Goal: Transaction & Acquisition: Purchase product/service

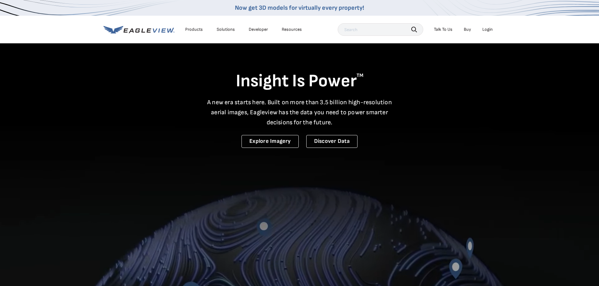
click at [487, 30] on div "Login" at bounding box center [487, 30] width 10 height 6
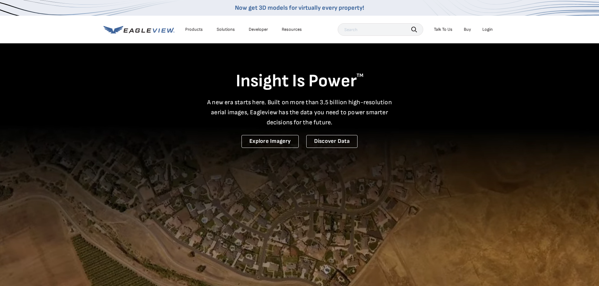
click at [484, 29] on div "Login" at bounding box center [487, 30] width 10 height 6
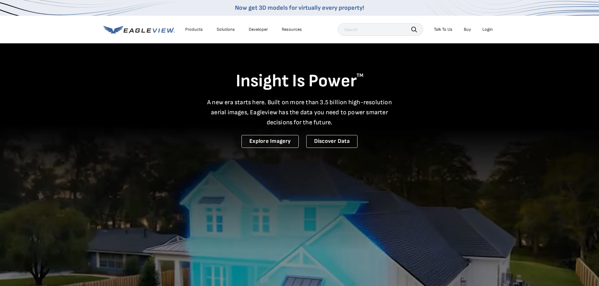
click at [149, 26] on icon at bounding box center [138, 30] width 71 height 8
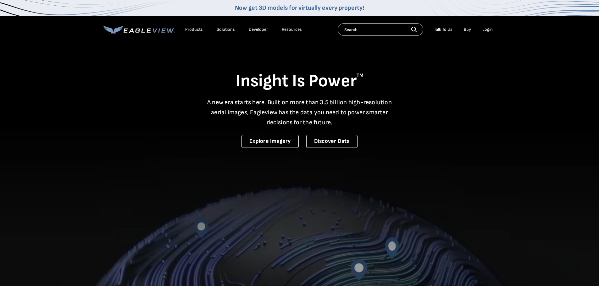
click at [488, 32] on li "Login" at bounding box center [487, 29] width 17 height 9
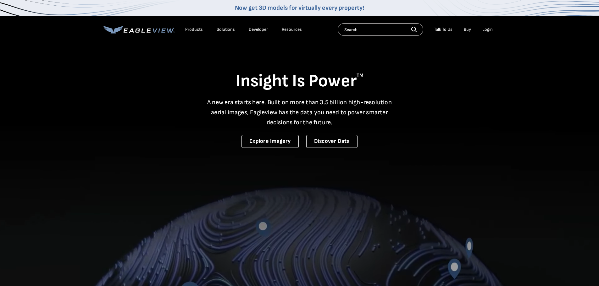
click at [488, 30] on div "Login" at bounding box center [487, 30] width 10 height 6
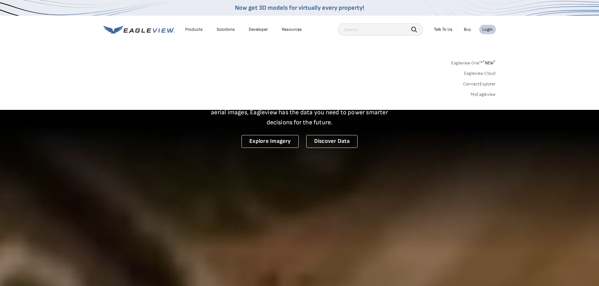
click at [484, 91] on div "Eagleview One™ * NEW * Eagleview Cloud ConnectExplorer MyEagleview" at bounding box center [299, 77] width 392 height 39
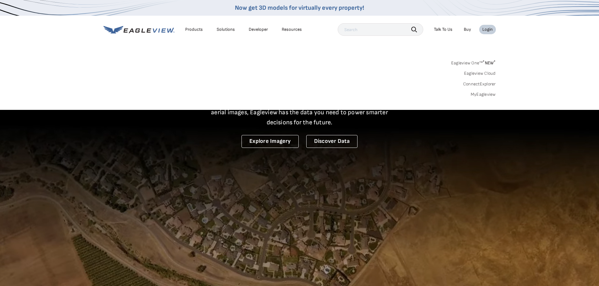
click at [480, 98] on div "Search Products Our Product Areas Imagery 1-Inch GSD Aerial Imagery *" at bounding box center [299, 80] width 599 height 59
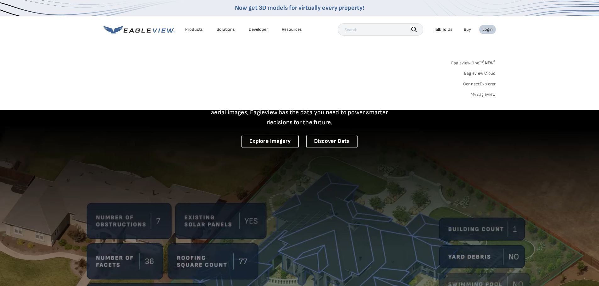
click at [479, 94] on link "MyEagleview" at bounding box center [483, 95] width 25 height 6
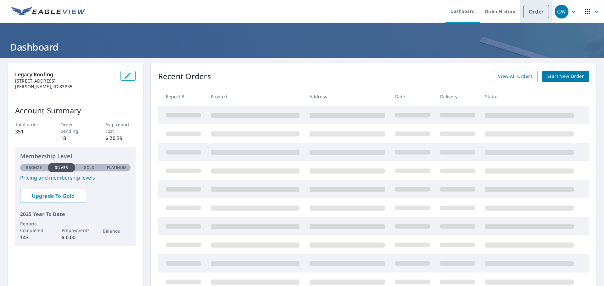
click at [539, 12] on link "Order" at bounding box center [535, 11] width 25 height 13
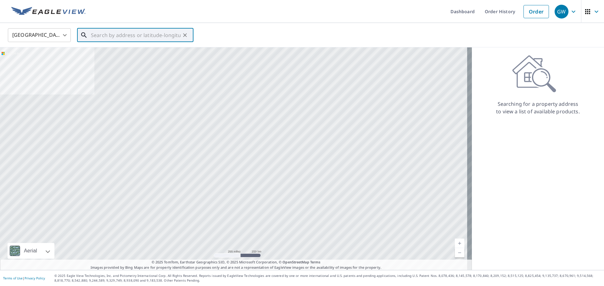
click at [160, 36] on input "text" at bounding box center [136, 35] width 90 height 18
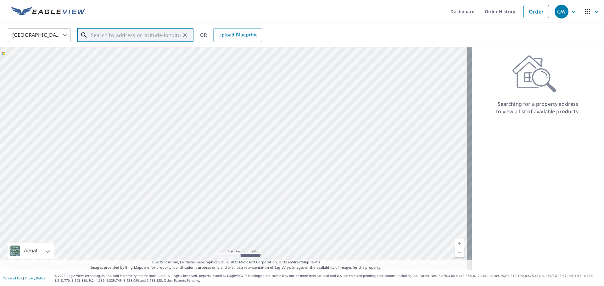
click at [107, 36] on input "text" at bounding box center [136, 35] width 90 height 18
paste input "[STREET_ADDRESS]"
click at [112, 63] on p "[GEOGRAPHIC_DATA]" at bounding box center [139, 60] width 99 height 6
type input "[STREET_ADDRESS]"
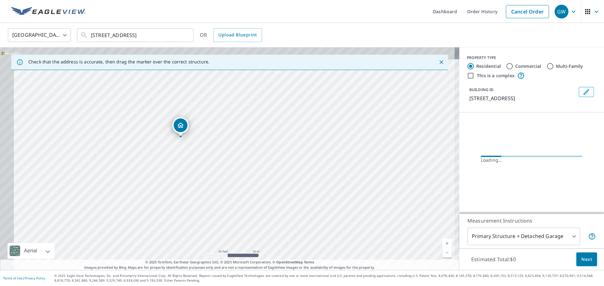
drag, startPoint x: 149, startPoint y: 112, endPoint x: 196, endPoint y: 153, distance: 62.6
click at [196, 153] on div "[STREET_ADDRESS]" at bounding box center [229, 158] width 459 height 223
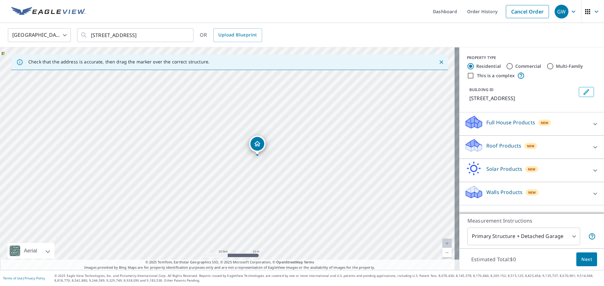
click at [216, 164] on div "[STREET_ADDRESS]" at bounding box center [229, 158] width 459 height 223
click at [221, 191] on div "[STREET_ADDRESS]" at bounding box center [229, 158] width 459 height 223
click at [510, 140] on div "Roof Products New" at bounding box center [525, 147] width 123 height 18
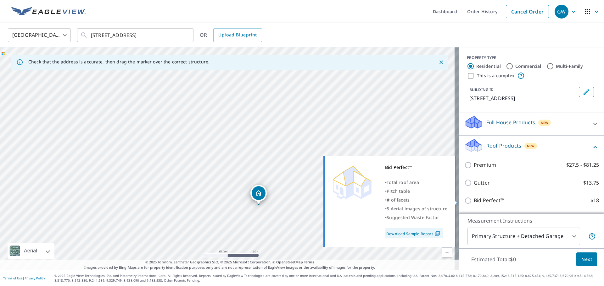
click at [464, 198] on input "Bid Perfect™ $18" at bounding box center [468, 201] width 9 height 8
checkbox input "true"
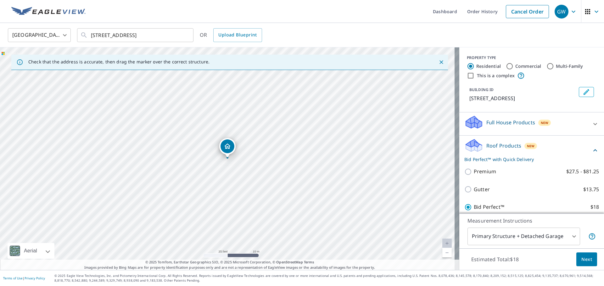
click at [589, 261] on button "Next" at bounding box center [586, 260] width 21 height 14
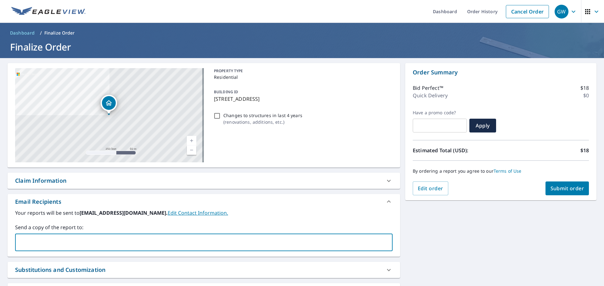
click at [93, 242] on input "text" at bounding box center [199, 243] width 362 height 12
type input "[EMAIL_ADDRESS][DOMAIN_NAME]"
type input "[PERSON_NAME][EMAIL_ADDRESS][DOMAIN_NAME]"
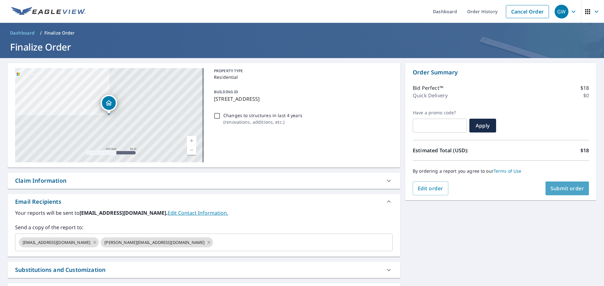
click at [558, 186] on span "Submit order" at bounding box center [567, 188] width 34 height 7
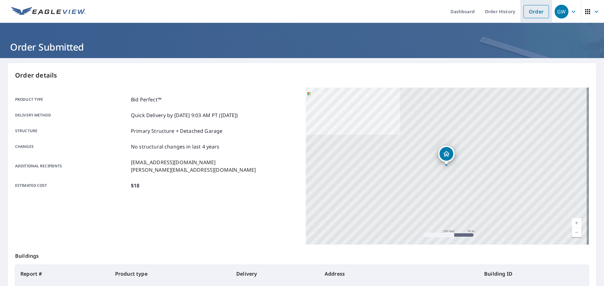
click at [538, 8] on link "Order" at bounding box center [535, 11] width 25 height 13
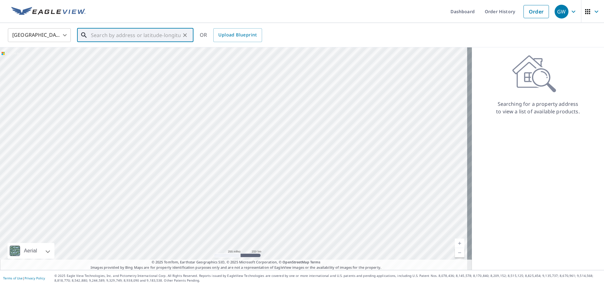
click at [108, 29] on input "text" at bounding box center [136, 35] width 90 height 18
paste input "[STREET_ADDRESS]"
click at [155, 58] on p "[GEOGRAPHIC_DATA]" at bounding box center [139, 60] width 99 height 6
type input "[STREET_ADDRESS][PERSON_NAME]"
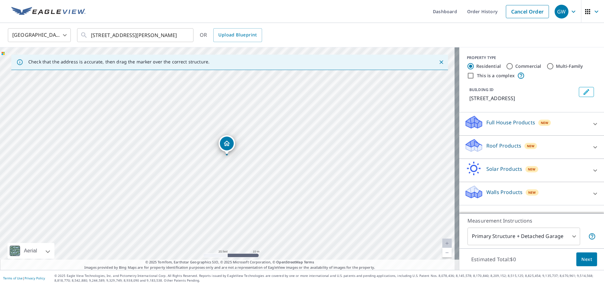
click at [195, 141] on div "[STREET_ADDRESS][PERSON_NAME]" at bounding box center [229, 158] width 459 height 223
click at [527, 149] on span "New" at bounding box center [531, 146] width 8 height 5
click at [464, 205] on div "Bid Perfect™ $18" at bounding box center [531, 201] width 135 height 18
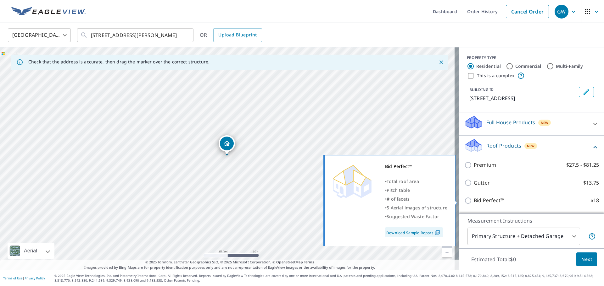
click at [467, 201] on input "Bid Perfect™ $18" at bounding box center [468, 201] width 9 height 8
checkbox input "true"
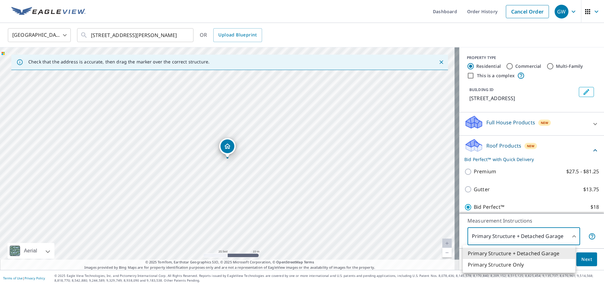
click at [508, 232] on body "GW GW Dashboard Order History Cancel Order GW [GEOGRAPHIC_DATA] [GEOGRAPHIC_DAT…" at bounding box center [302, 143] width 604 height 286
drag, startPoint x: 500, startPoint y: 262, endPoint x: 507, endPoint y: 257, distance: 8.1
click at [500, 262] on li "Primary Structure Only" at bounding box center [518, 264] width 113 height 11
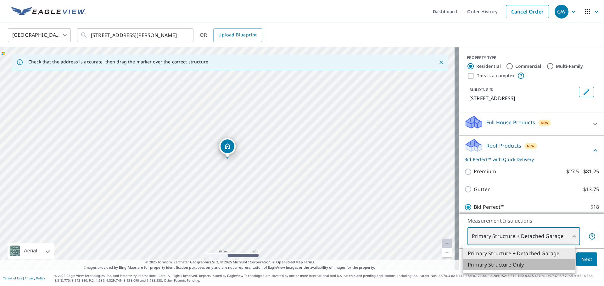
type input "2"
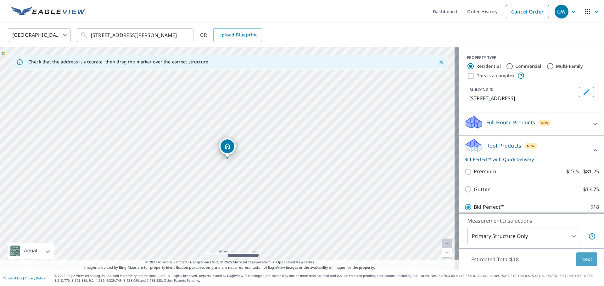
click at [585, 260] on span "Next" at bounding box center [586, 260] width 11 height 8
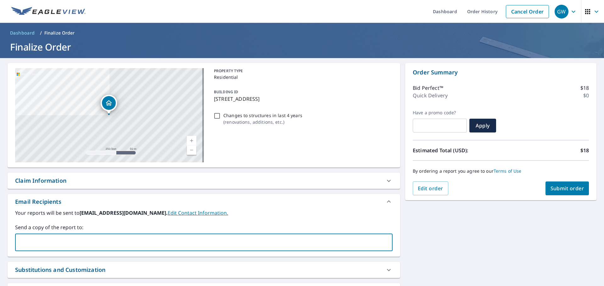
click at [58, 237] on input "text" at bounding box center [199, 243] width 362 height 12
type input "[EMAIL_ADDRESS][DOMAIN_NAME]"
type input "[PERSON_NAME][EMAIL_ADDRESS][DOMAIN_NAME]"
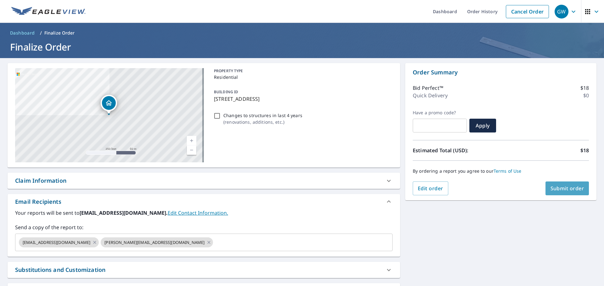
click at [554, 193] on button "Submit order" at bounding box center [567, 189] width 44 height 14
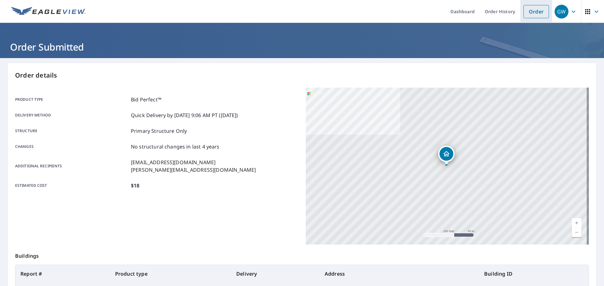
click at [534, 8] on link "Order" at bounding box center [535, 11] width 25 height 13
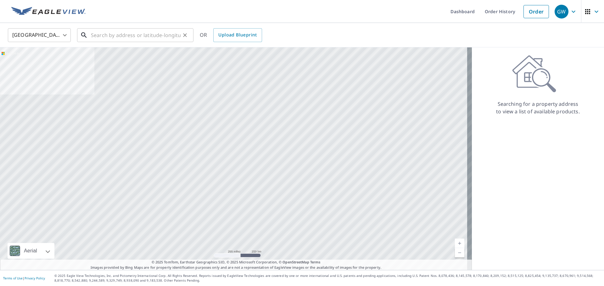
click at [120, 38] on input "text" at bounding box center [136, 35] width 90 height 18
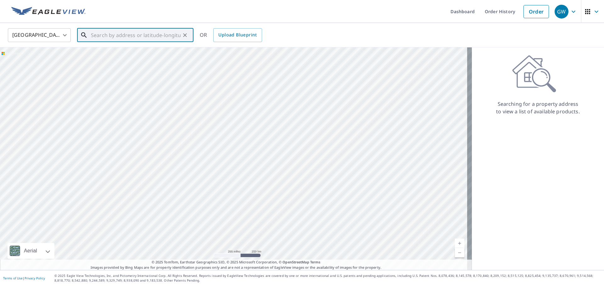
paste input "[STREET_ADDRESS][PERSON_NAME]"
click at [127, 53] on span "[STREET_ADDRESS][PERSON_NAME]" at bounding box center [139, 54] width 99 height 8
type input "[STREET_ADDRESS][PERSON_NAME]"
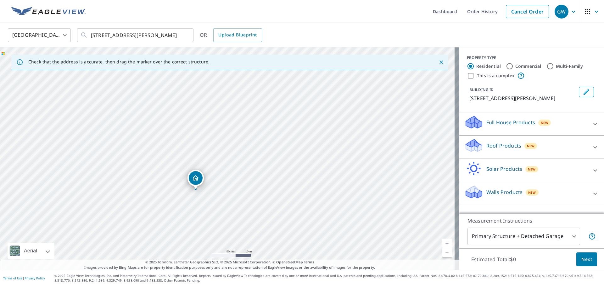
click at [541, 152] on div "Roof Products New" at bounding box center [525, 147] width 123 height 18
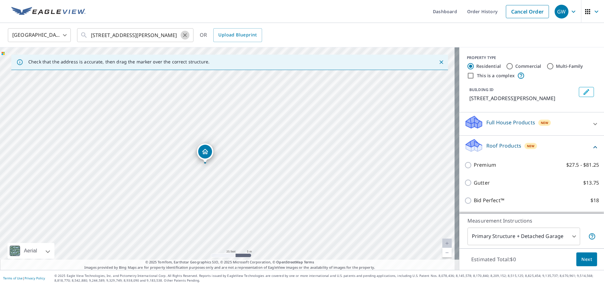
click at [188, 34] on button "Clear" at bounding box center [184, 35] width 9 height 9
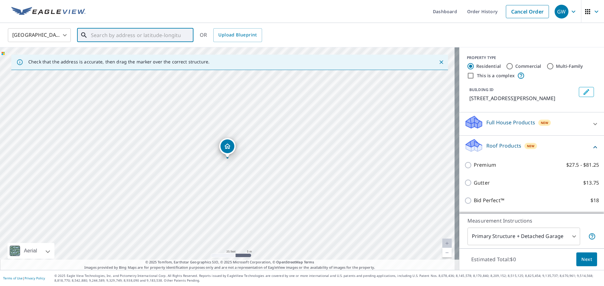
paste input "3409 N Sherwood CDA ID"
click at [139, 38] on input "3409 N Sherwood CDA ID" at bounding box center [136, 35] width 90 height 18
click at [155, 35] on input "3409 N Sherwood CDA ID" at bounding box center [136, 35] width 90 height 18
click at [149, 57] on span "[STREET_ADDRESS]" at bounding box center [139, 54] width 99 height 8
type input "[STREET_ADDRESS]"
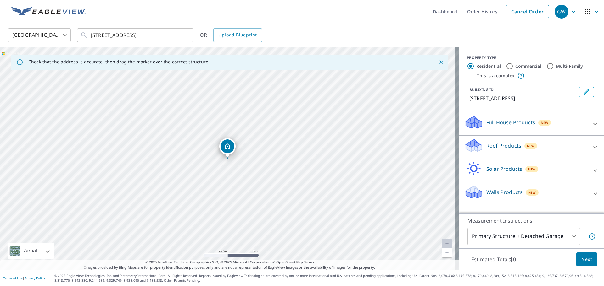
click at [500, 156] on div "Roof Products New" at bounding box center [525, 147] width 123 height 18
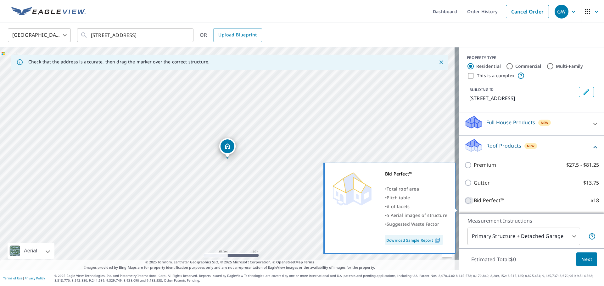
click at [464, 205] on input "Bid Perfect™ $18" at bounding box center [468, 201] width 9 height 8
checkbox input "true"
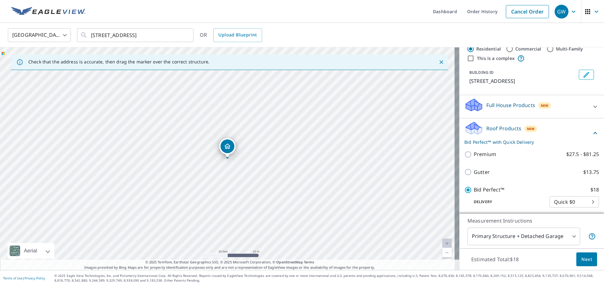
scroll to position [31, 0]
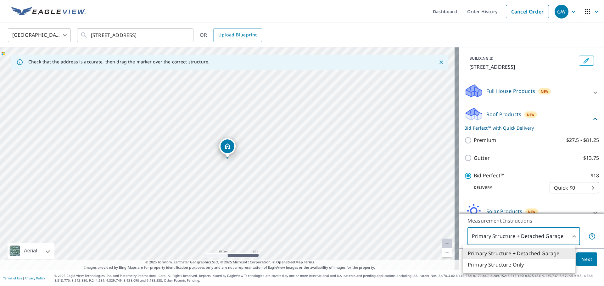
click at [543, 232] on body "GW GW Dashboard Order History Cancel Order GW [GEOGRAPHIC_DATA] [GEOGRAPHIC_DAT…" at bounding box center [302, 143] width 604 height 286
click at [512, 264] on li "Primary Structure Only" at bounding box center [518, 264] width 113 height 11
type input "2"
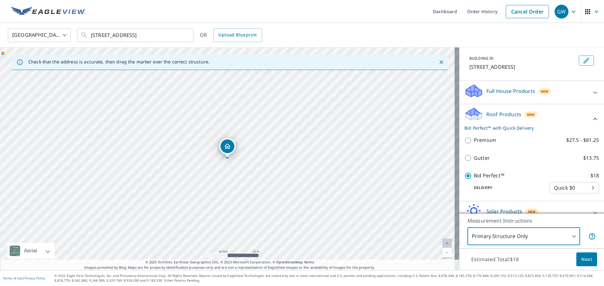
click at [576, 258] on button "Next" at bounding box center [586, 260] width 21 height 14
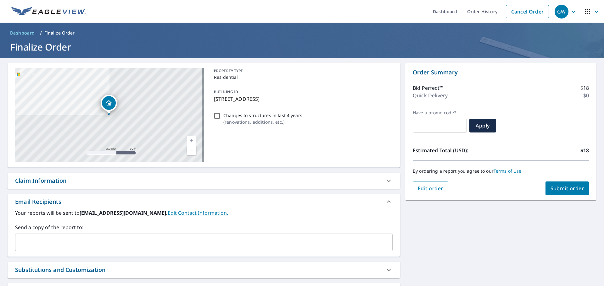
click at [72, 240] on input "text" at bounding box center [199, 243] width 362 height 12
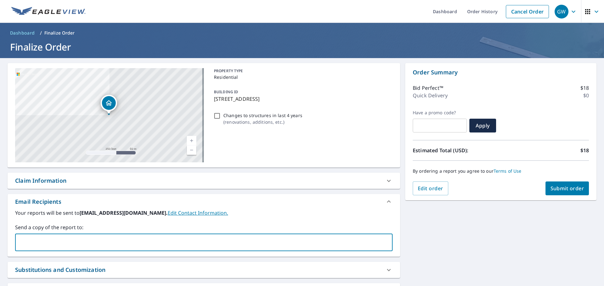
type input "[EMAIL_ADDRESS][DOMAIN_NAME]"
type input "[PERSON_NAME][EMAIL_ADDRESS][DOMAIN_NAME]"
click at [563, 190] on span "Submit order" at bounding box center [567, 188] width 34 height 7
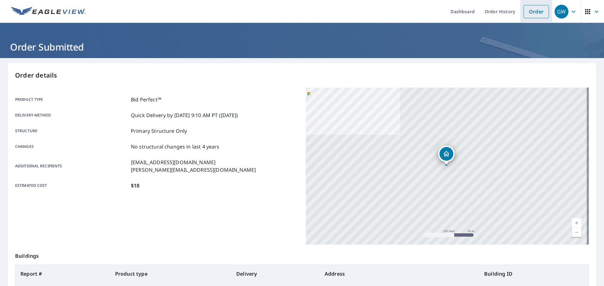
click at [534, 10] on link "Order" at bounding box center [535, 11] width 25 height 13
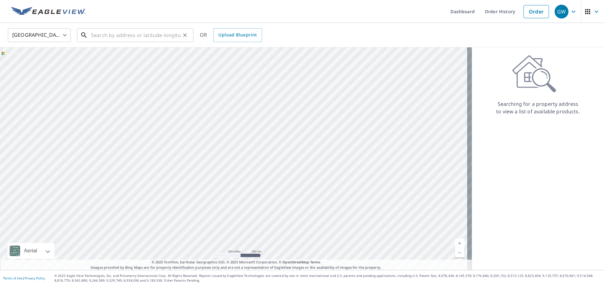
click at [121, 39] on input "text" at bounding box center [136, 35] width 90 height 18
paste input "[STREET_ADDRESS] ID"
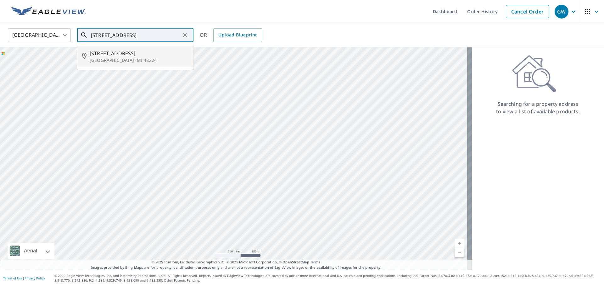
click at [150, 62] on p "[GEOGRAPHIC_DATA], MI 48224" at bounding box center [139, 60] width 99 height 6
type input "[STREET_ADDRESS]"
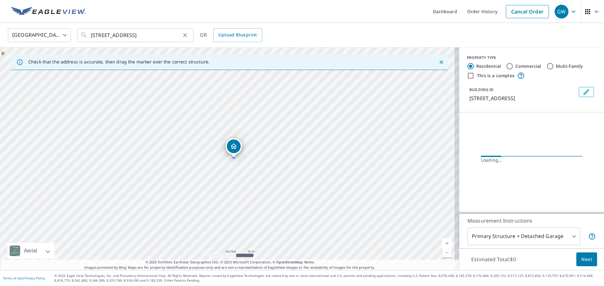
click at [187, 37] on icon "Clear" at bounding box center [185, 35] width 6 height 6
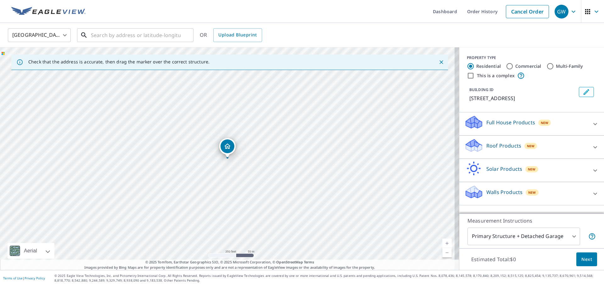
click at [147, 37] on input "text" at bounding box center [136, 35] width 90 height 18
paste input "[STREET_ADDRESS] ID"
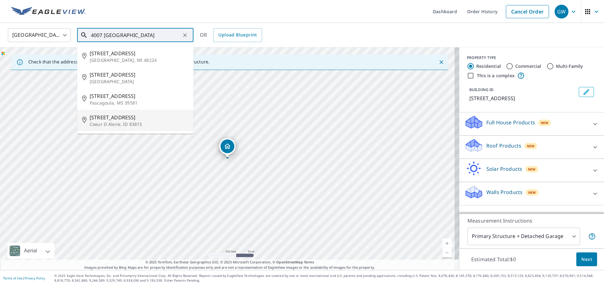
click at [169, 123] on p "Coeur D Alene, ID 83815" at bounding box center [139, 124] width 99 height 6
type input "[STREET_ADDRESS]"
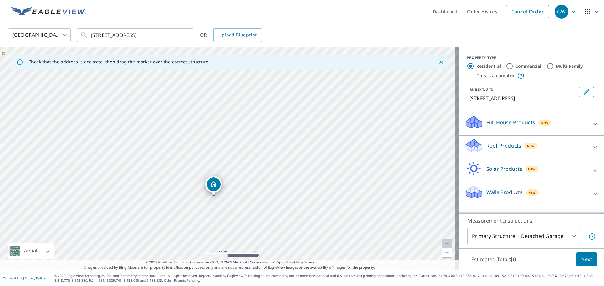
drag, startPoint x: 223, startPoint y: 186, endPoint x: 217, endPoint y: 67, distance: 118.7
click at [217, 67] on div "Check that the address is accurate, then drag the marker over the correct struc…" at bounding box center [229, 158] width 459 height 223
click at [262, 101] on div "[STREET_ADDRESS]" at bounding box center [229, 158] width 459 height 223
drag, startPoint x: 237, startPoint y: 114, endPoint x: 225, endPoint y: 86, distance: 30.6
click at [225, 86] on div "[STREET_ADDRESS]" at bounding box center [229, 158] width 459 height 223
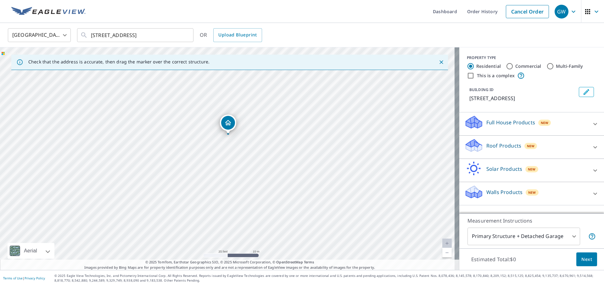
click at [506, 150] on p "Roof Products" at bounding box center [503, 146] width 35 height 8
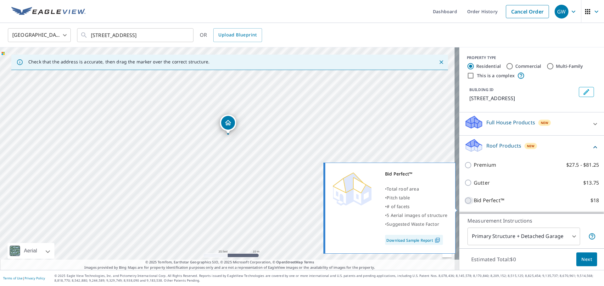
click at [464, 205] on input "Bid Perfect™ $18" at bounding box center [468, 201] width 9 height 8
checkbox input "true"
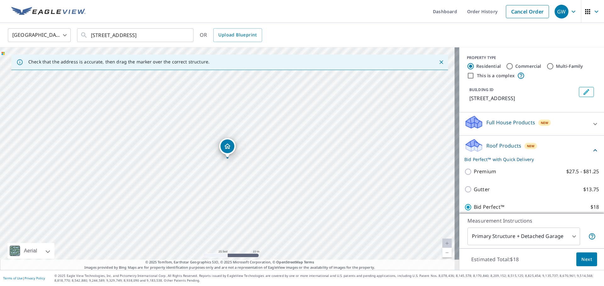
click at [562, 237] on body "GW GW Dashboard Order History Cancel Order GW [GEOGRAPHIC_DATA] [GEOGRAPHIC_DAT…" at bounding box center [302, 143] width 604 height 286
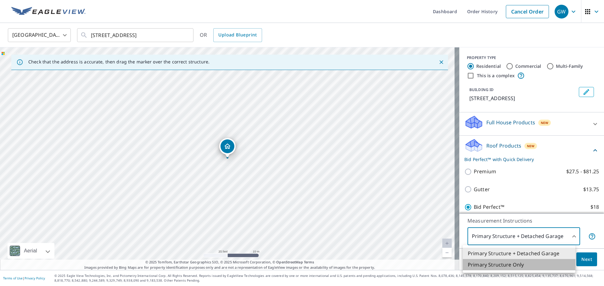
click at [508, 268] on li "Primary Structure Only" at bounding box center [518, 264] width 113 height 11
type input "2"
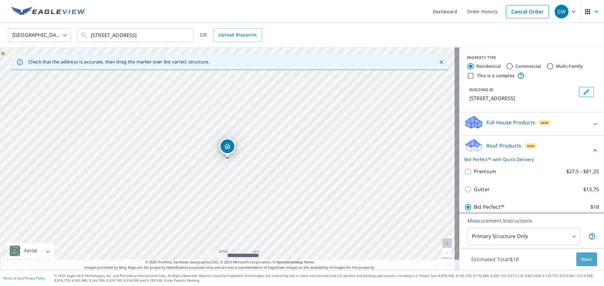
click at [581, 261] on span "Next" at bounding box center [586, 260] width 11 height 8
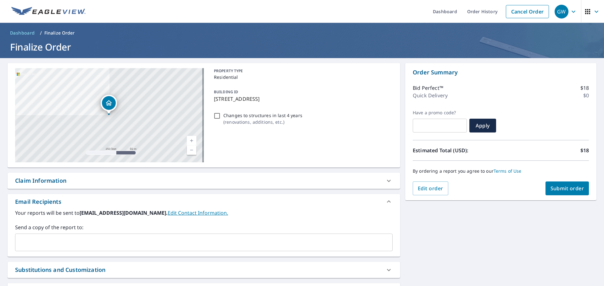
click at [72, 237] on input "text" at bounding box center [199, 243] width 362 height 12
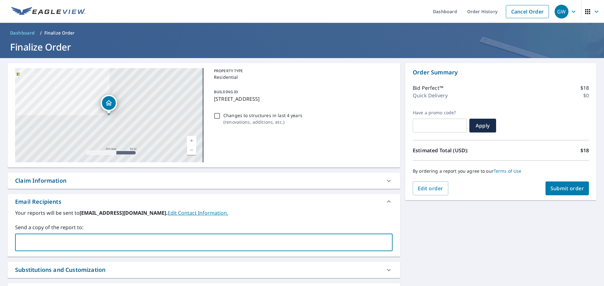
type input "[EMAIL_ADDRESS][DOMAIN_NAME]"
type input "[PERSON_NAME][EMAIL_ADDRESS][DOMAIN_NAME]"
click at [554, 187] on span "Submit order" at bounding box center [567, 188] width 34 height 7
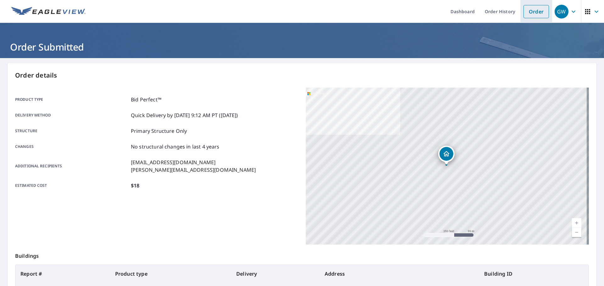
click at [533, 8] on link "Order" at bounding box center [535, 11] width 25 height 13
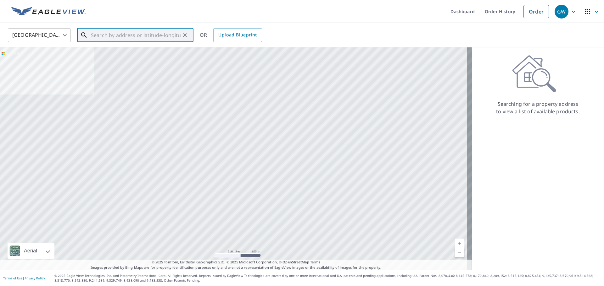
click at [101, 36] on input "text" at bounding box center [136, 35] width 90 height 18
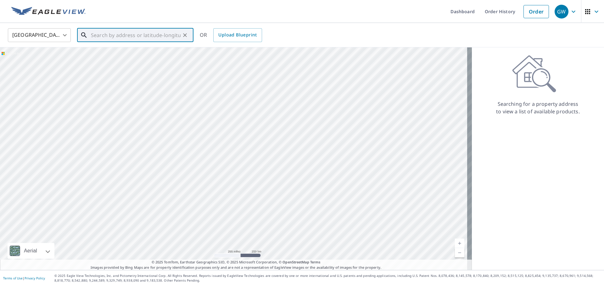
paste input "[STREET_ADDRESS][PERSON_NAME] CDA ID 83815"
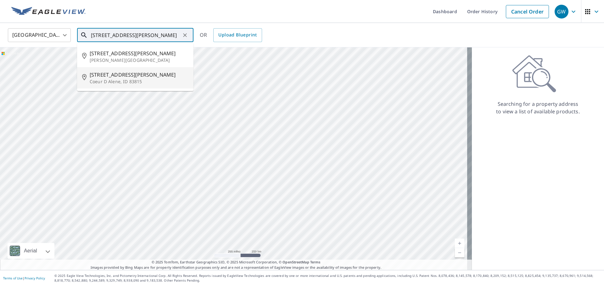
click at [150, 79] on p "Coeur D Alene, ID 83815" at bounding box center [139, 82] width 99 height 6
type input "[STREET_ADDRESS][PERSON_NAME]"
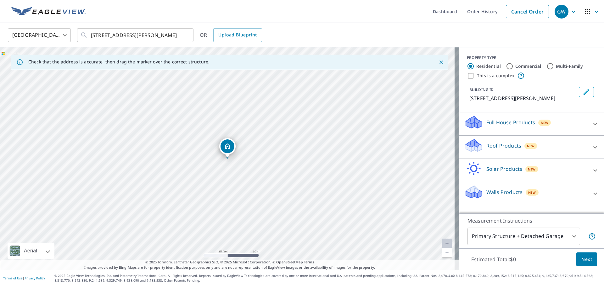
click at [505, 150] on p "Roof Products" at bounding box center [503, 146] width 35 height 8
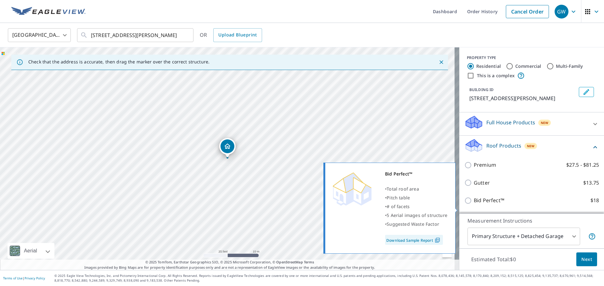
click at [464, 205] on input "Bid Perfect™ $18" at bounding box center [468, 201] width 9 height 8
checkbox input "true"
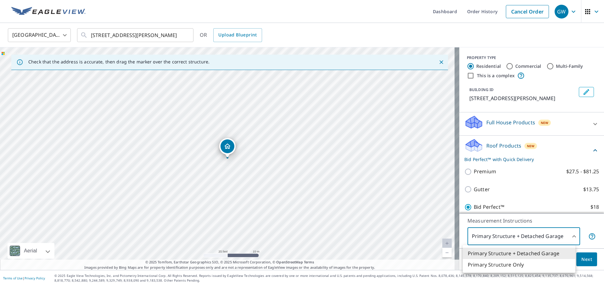
click at [563, 238] on body "GW GW Dashboard Order History Cancel Order GW [GEOGRAPHIC_DATA] [GEOGRAPHIC_DAT…" at bounding box center [302, 143] width 604 height 286
click at [523, 268] on li "Primary Structure Only" at bounding box center [518, 264] width 113 height 11
type input "2"
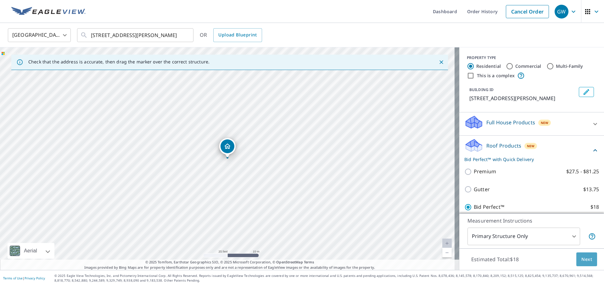
click at [576, 256] on button "Next" at bounding box center [586, 260] width 21 height 14
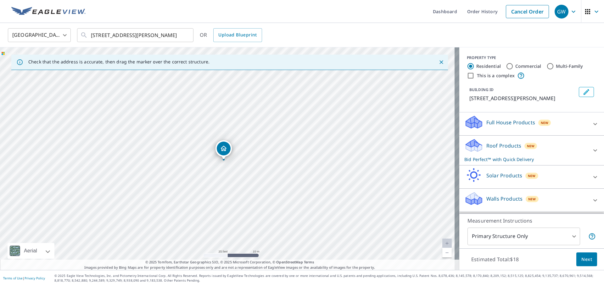
click at [581, 257] on span "Next" at bounding box center [586, 260] width 11 height 8
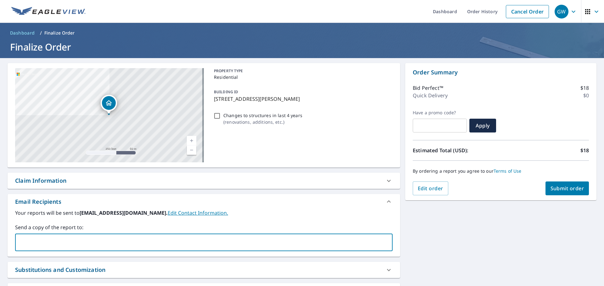
click at [25, 240] on input "text" at bounding box center [199, 243] width 362 height 12
type input "[EMAIL_ADDRESS][DOMAIN_NAME]"
type input "[PERSON_NAME][EMAIL_ADDRESS][DOMAIN_NAME]"
click at [563, 185] on button "Submit order" at bounding box center [567, 189] width 44 height 14
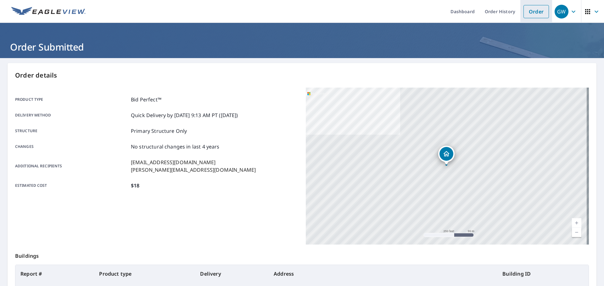
click at [523, 7] on link "Order" at bounding box center [535, 11] width 25 height 13
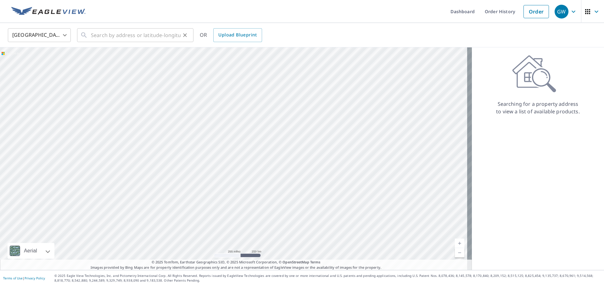
click at [87, 36] on icon at bounding box center [84, 35] width 8 height 8
paste input "[STREET_ADDRESS]"
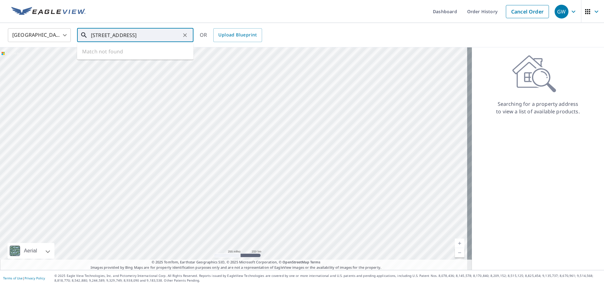
scroll to position [0, 8]
click at [145, 57] on span "[STREET_ADDRESS]" at bounding box center [139, 54] width 99 height 8
type input "[STREET_ADDRESS]"
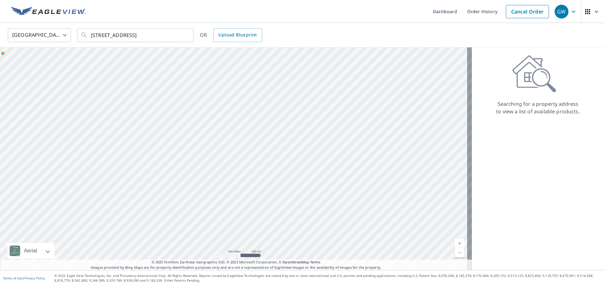
scroll to position [0, 0]
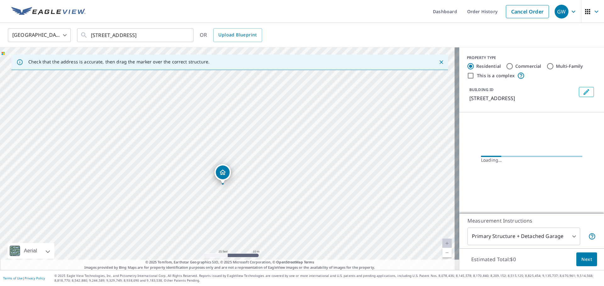
drag, startPoint x: 261, startPoint y: 189, endPoint x: 248, endPoint y: 172, distance: 21.2
click at [248, 172] on div "[STREET_ADDRESS]" at bounding box center [229, 158] width 459 height 223
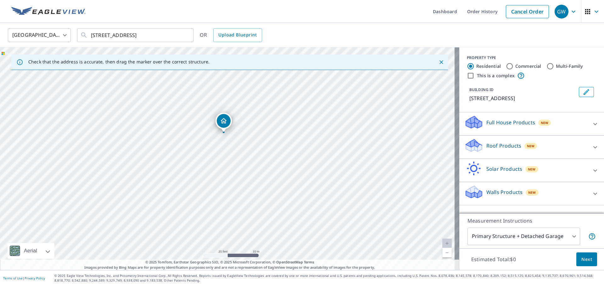
drag, startPoint x: 241, startPoint y: 182, endPoint x: 241, endPoint y: 188, distance: 6.3
click at [241, 188] on div "[STREET_ADDRESS]" at bounding box center [229, 158] width 459 height 223
click at [504, 147] on p "Roof Products" at bounding box center [503, 146] width 35 height 8
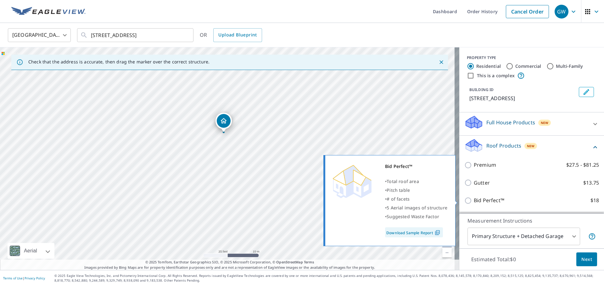
click at [466, 201] on input "Bid Perfect™ $18" at bounding box center [468, 201] width 9 height 8
checkbox input "true"
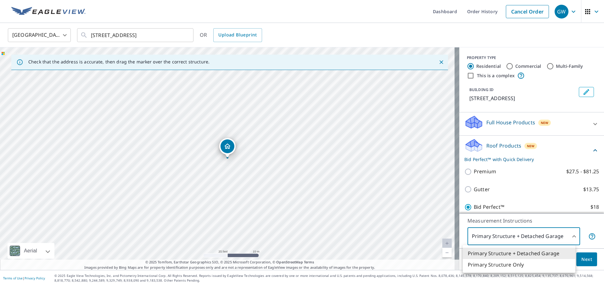
click at [511, 230] on body "GW GW Dashboard Order History Cancel Order GW [GEOGRAPHIC_DATA] [GEOGRAPHIC_DAT…" at bounding box center [302, 143] width 604 height 286
click at [501, 266] on li "Primary Structure Only" at bounding box center [518, 264] width 113 height 11
type input "2"
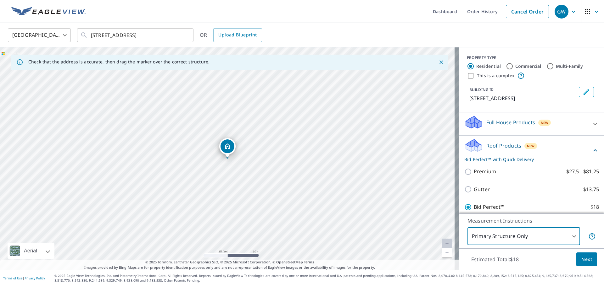
click at [588, 260] on button "Next" at bounding box center [586, 260] width 21 height 14
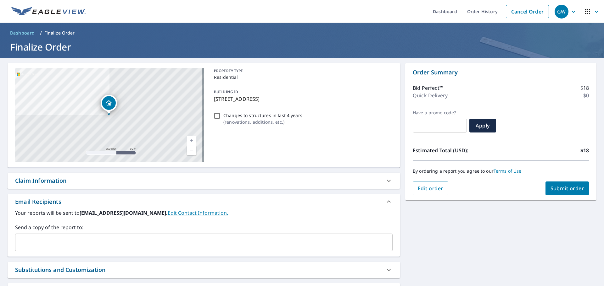
click at [52, 234] on div "Send a copy of the report to: ​" at bounding box center [203, 238] width 377 height 28
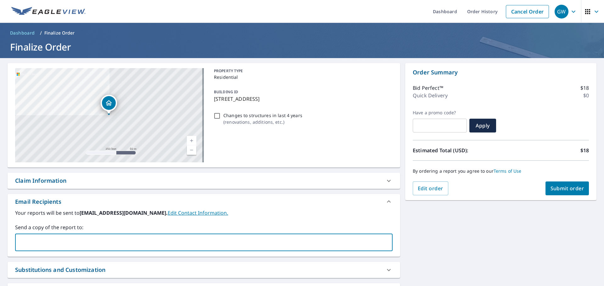
click at [52, 238] on input "text" at bounding box center [199, 243] width 362 height 12
type input "[EMAIL_ADDRESS][DOMAIN_NAME]"
type input "[PERSON_NAME][EMAIL_ADDRESS][DOMAIN_NAME]"
click at [556, 191] on span "Submit order" at bounding box center [567, 188] width 34 height 7
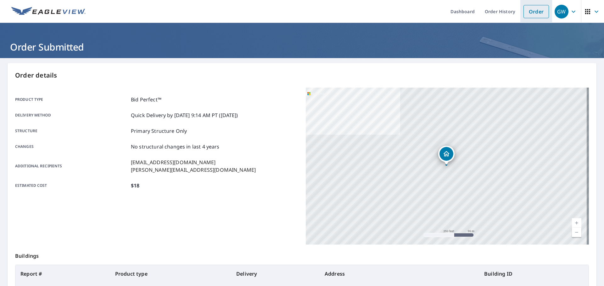
click at [527, 11] on link "Order" at bounding box center [535, 11] width 25 height 13
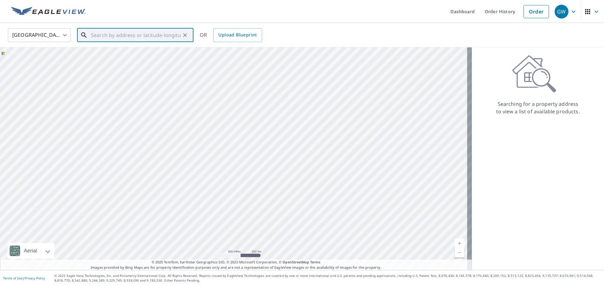
click at [112, 36] on input "text" at bounding box center [136, 35] width 90 height 18
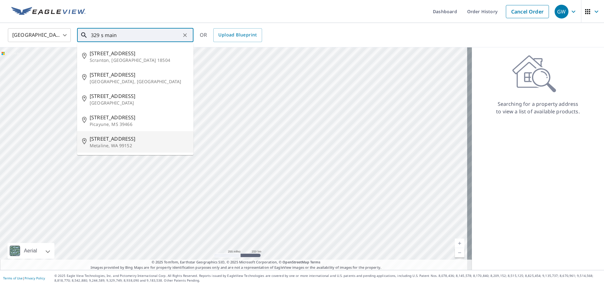
click at [126, 141] on span "[STREET_ADDRESS]" at bounding box center [139, 139] width 99 height 8
type input "[STREET_ADDRESS]"
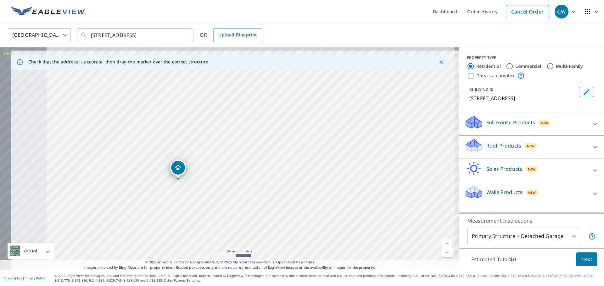
drag, startPoint x: 95, startPoint y: 122, endPoint x: 236, endPoint y: 196, distance: 159.3
click at [236, 196] on div "[STREET_ADDRESS]" at bounding box center [229, 158] width 459 height 223
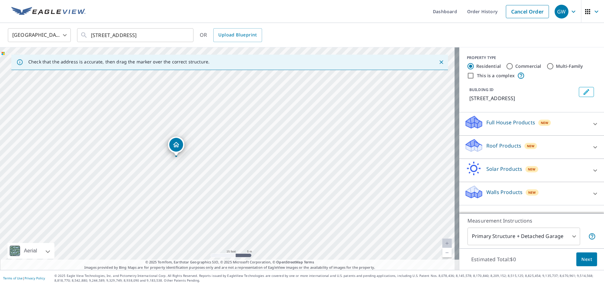
drag, startPoint x: 214, startPoint y: 189, endPoint x: 252, endPoint y: 171, distance: 41.5
click at [252, 171] on div "[STREET_ADDRESS]" at bounding box center [229, 158] width 459 height 223
click at [542, 147] on div "Roof Products New" at bounding box center [525, 147] width 123 height 18
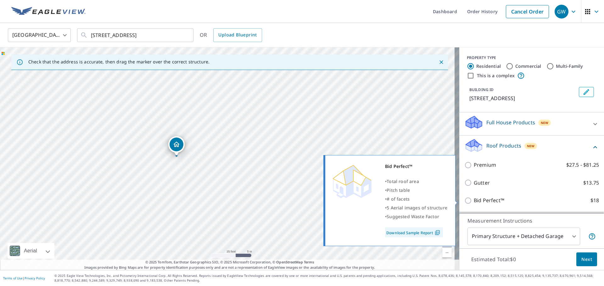
click at [464, 198] on input "Bid Perfect™ $18" at bounding box center [468, 201] width 9 height 8
checkbox input "true"
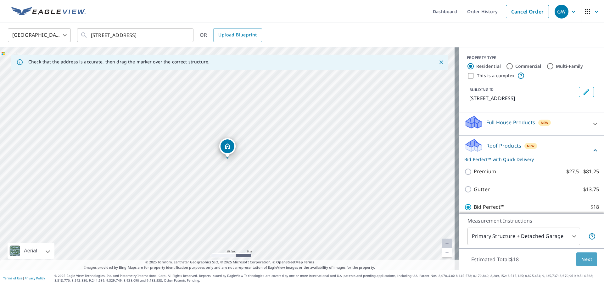
click at [586, 256] on span "Next" at bounding box center [586, 260] width 11 height 8
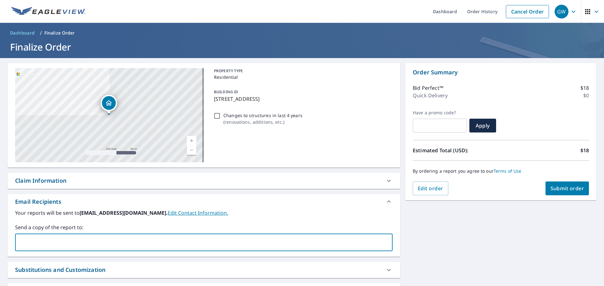
click at [91, 241] on input "text" at bounding box center [199, 243] width 362 height 12
type input "[EMAIL_ADDRESS][DOMAIN_NAME]"
type input "[PERSON_NAME][EMAIL_ADDRESS][DOMAIN_NAME]"
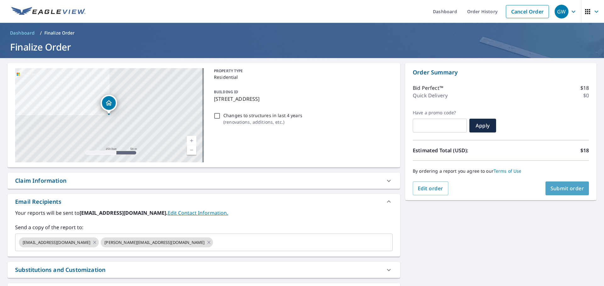
click at [577, 184] on button "Submit order" at bounding box center [567, 189] width 44 height 14
